Goal: Task Accomplishment & Management: Manage account settings

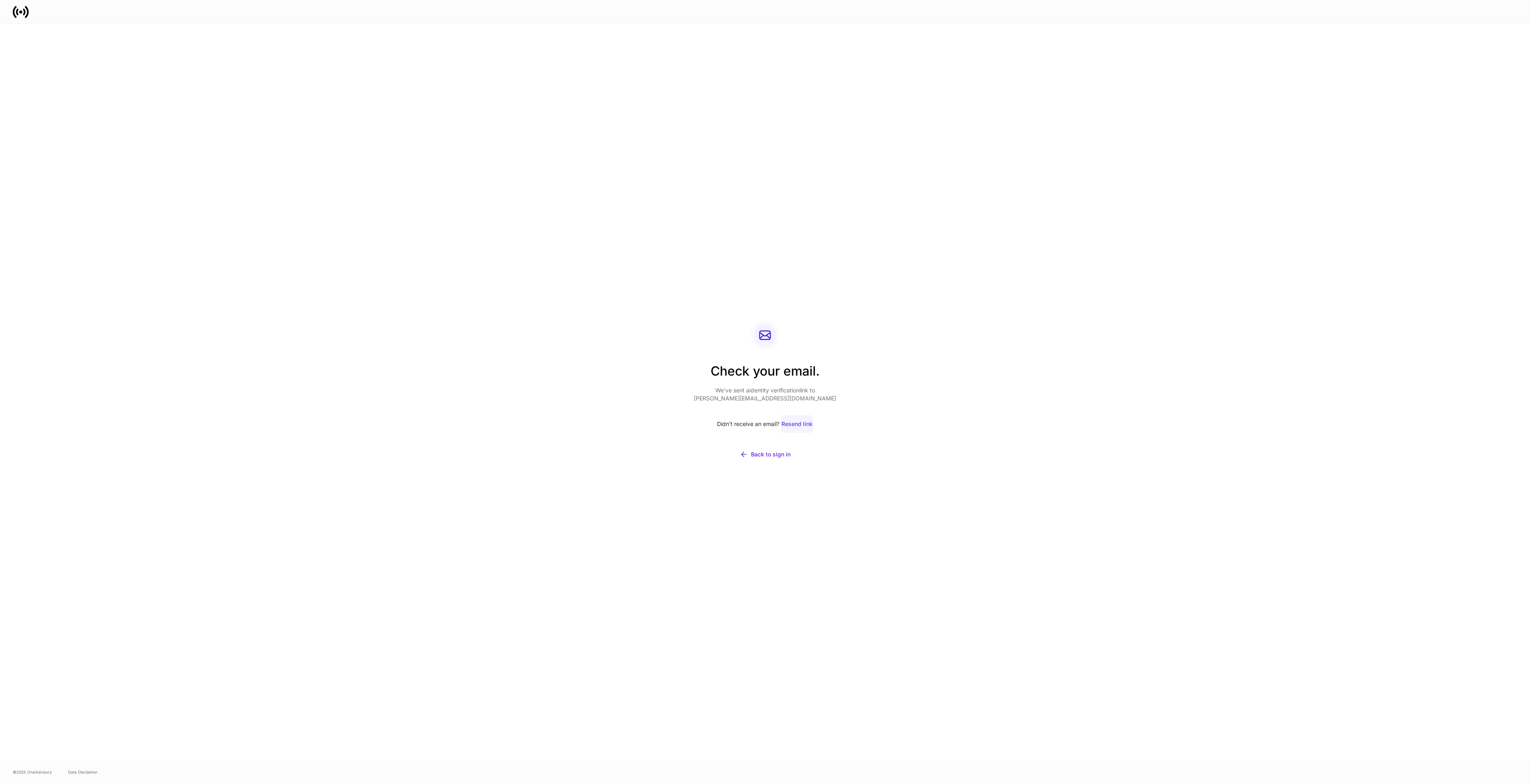
click at [804, 423] on div "Resend link" at bounding box center [797, 423] width 31 height 8
click at [761, 451] on div "Back to sign in" at bounding box center [770, 454] width 40 height 8
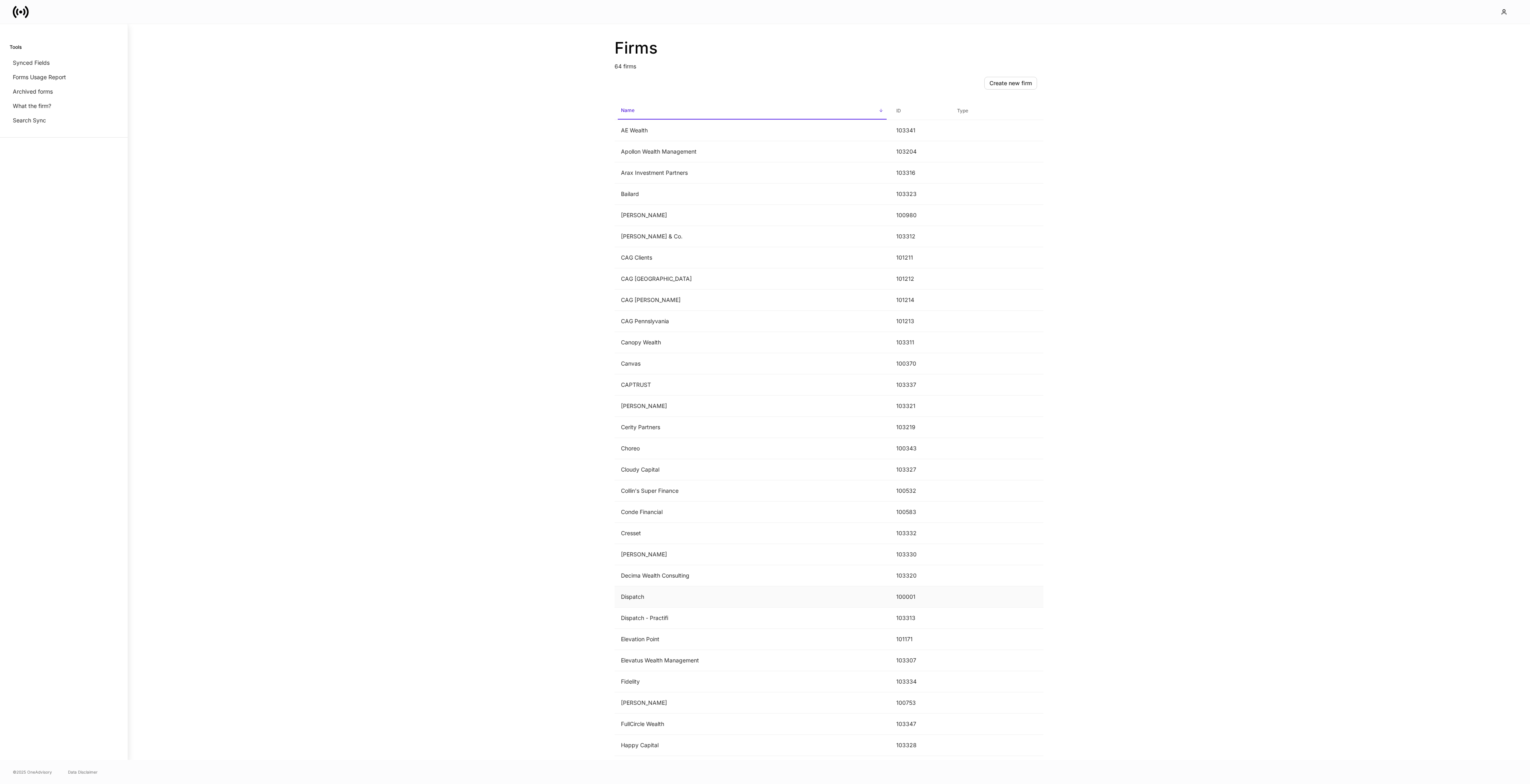
click at [646, 599] on td "Dispatch" at bounding box center [752, 598] width 275 height 21
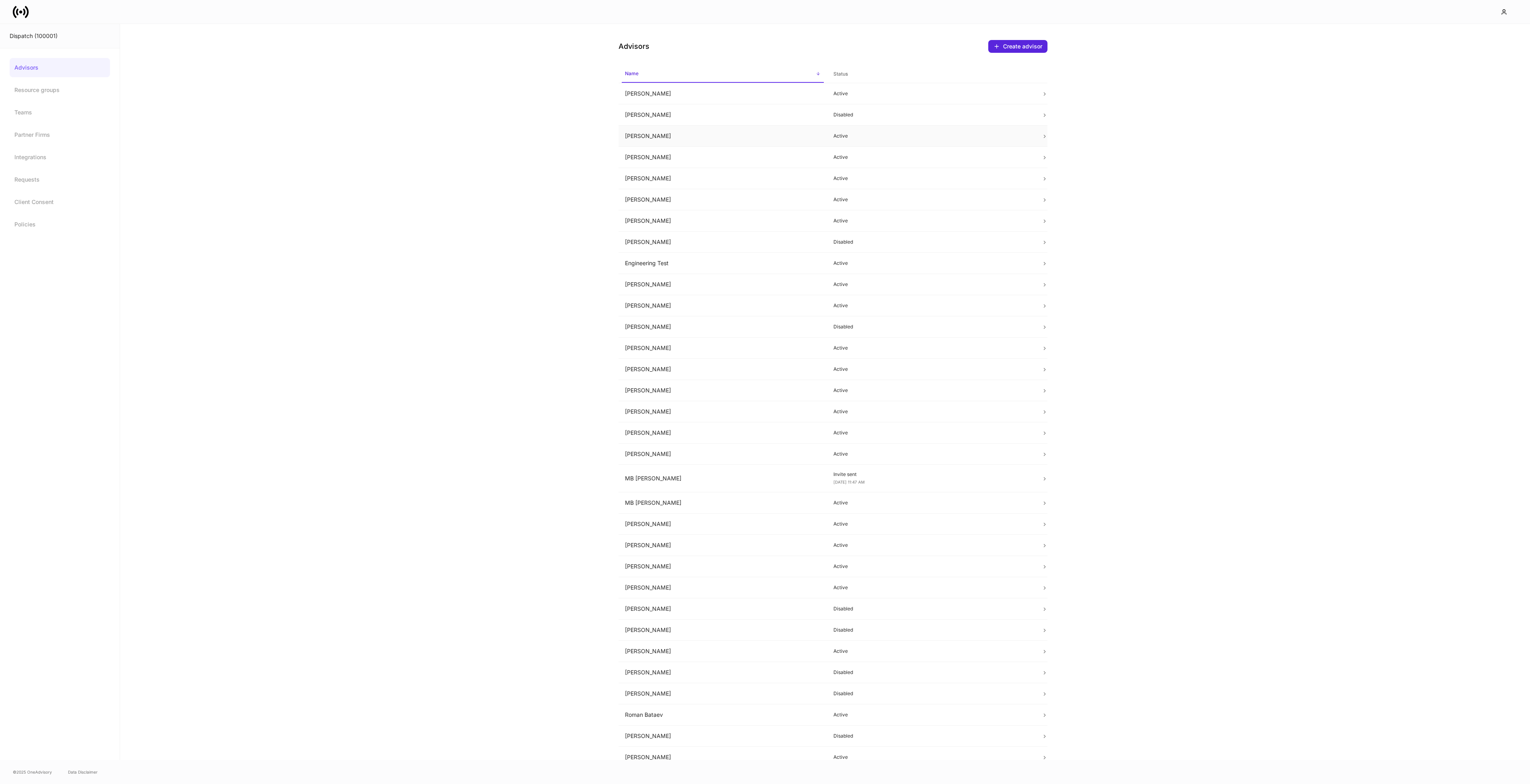
click at [726, 141] on td "Chris Cook" at bounding box center [722, 137] width 208 height 21
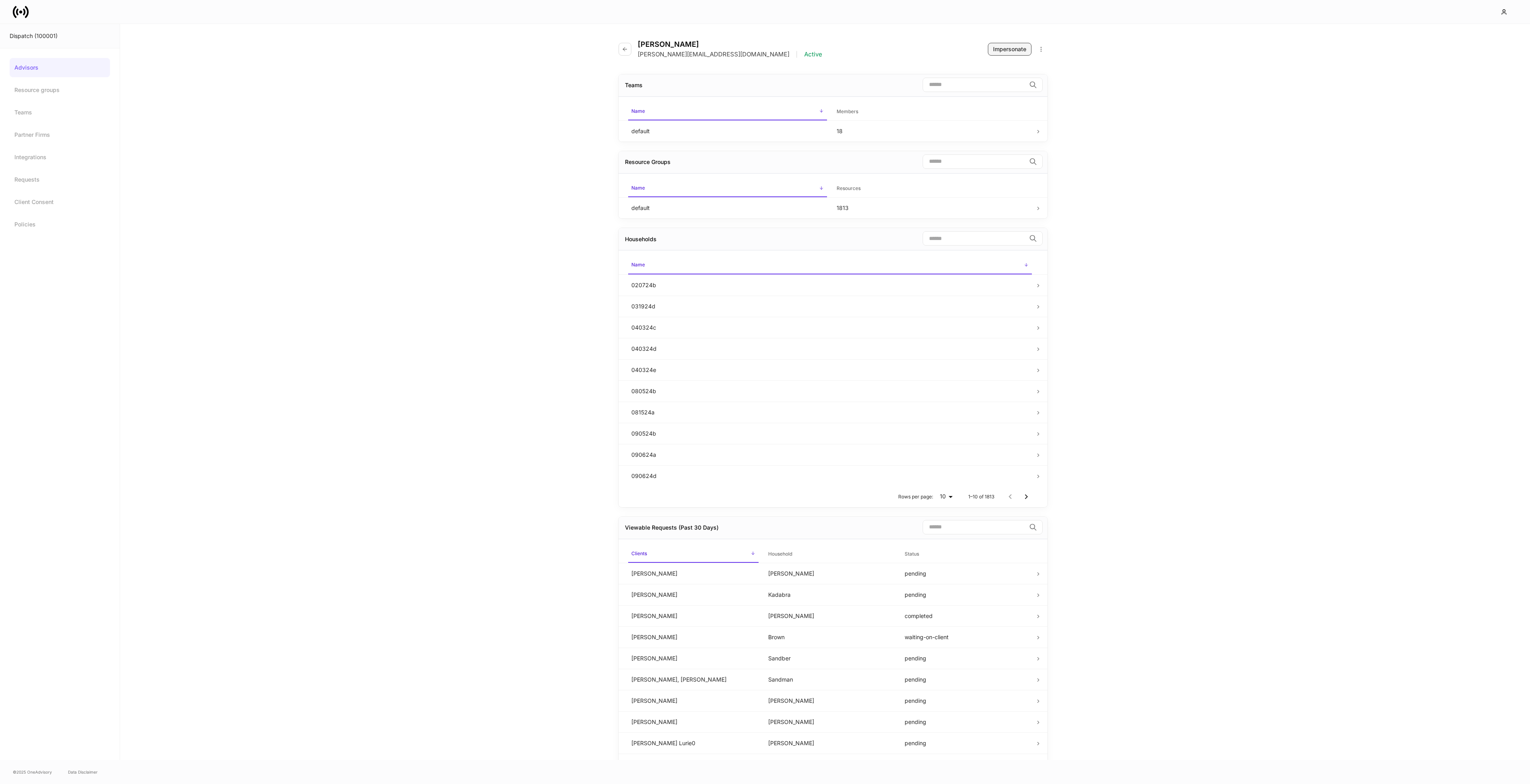
click at [1004, 52] on div "Impersonate" at bounding box center [1010, 49] width 33 height 8
